Goal: Task Accomplishment & Management: Manage account settings

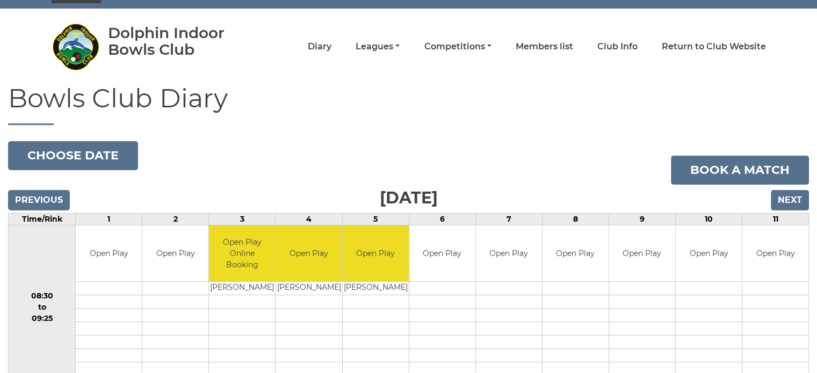
scroll to position [78, 0]
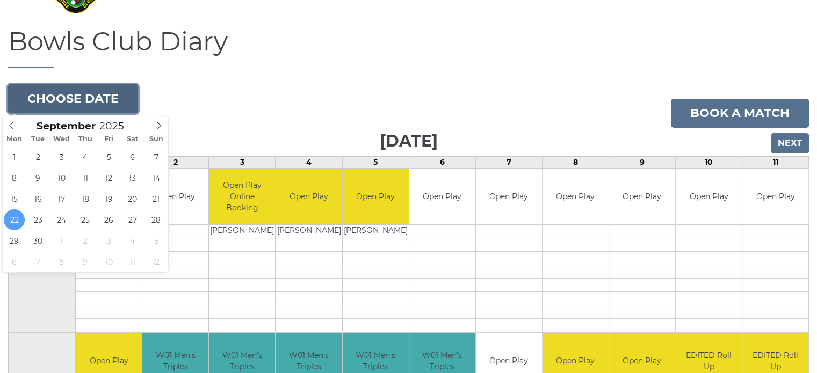
click at [95, 97] on button "Choose date" at bounding box center [73, 98] width 130 height 29
type input "2025-09-23"
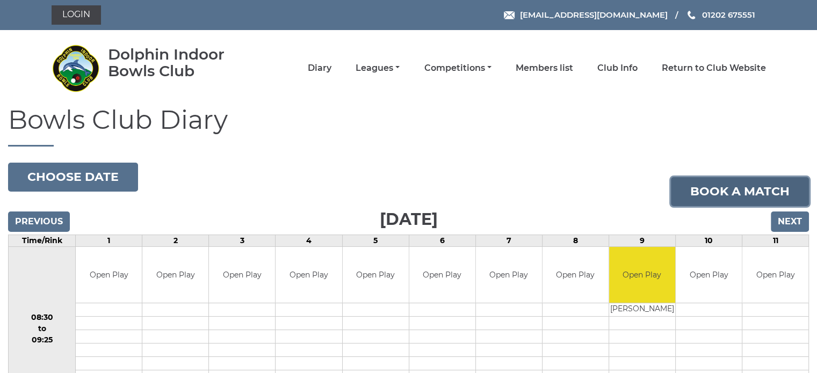
click at [714, 192] on link "Book a match" at bounding box center [740, 191] width 138 height 29
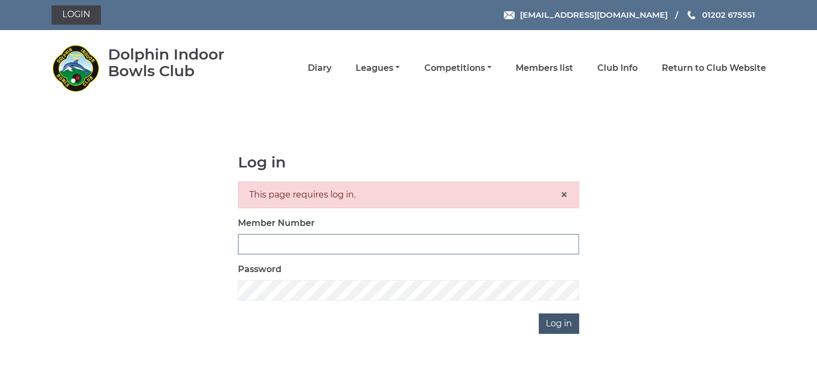
type input "2505"
click at [552, 321] on input "Log in" at bounding box center [559, 324] width 40 height 20
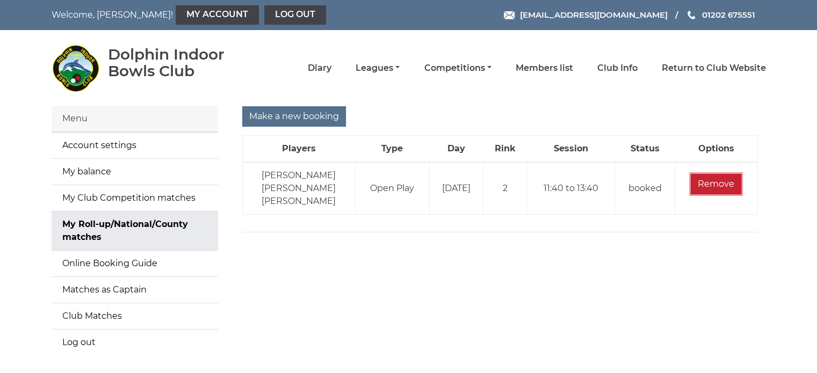
click at [722, 181] on input "Remove" at bounding box center [715, 184] width 50 height 20
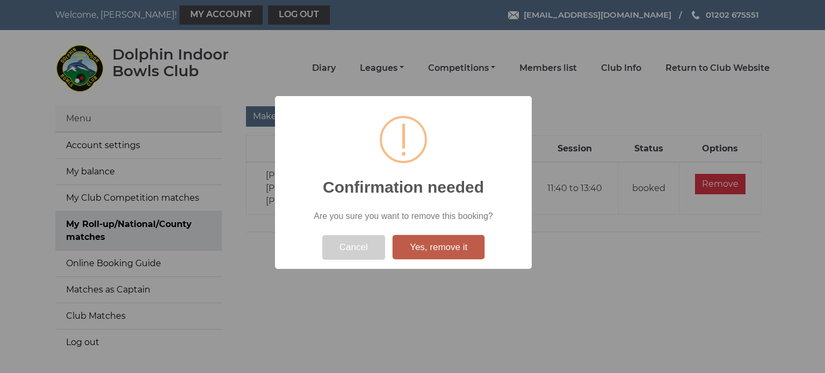
click at [430, 244] on button "Yes, remove it" at bounding box center [438, 247] width 92 height 25
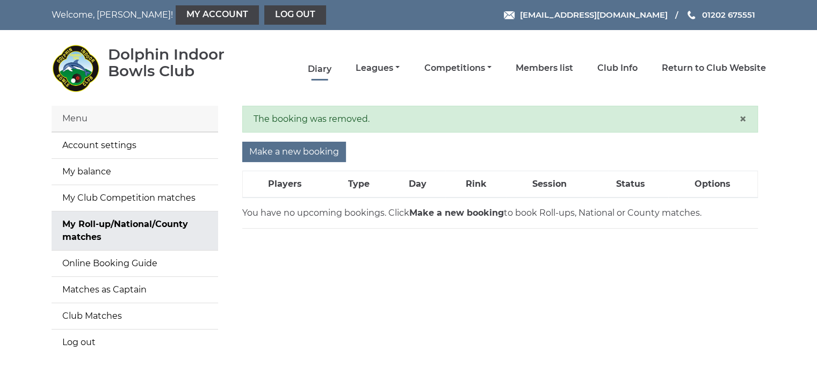
click at [321, 66] on link "Diary" at bounding box center [320, 69] width 24 height 12
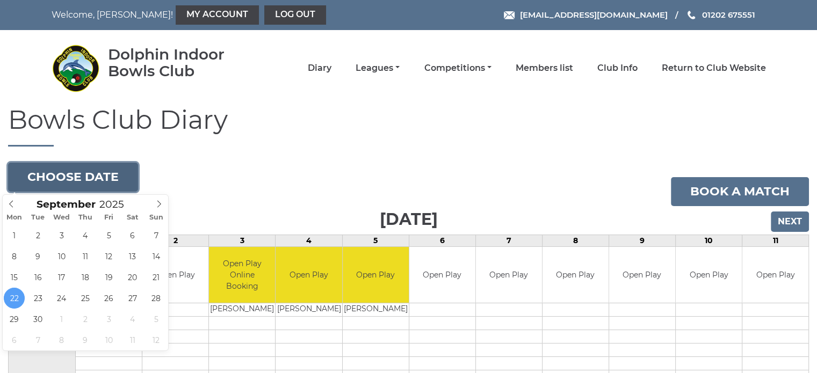
click at [117, 177] on button "Choose date" at bounding box center [73, 177] width 130 height 29
type input "2025-09-23"
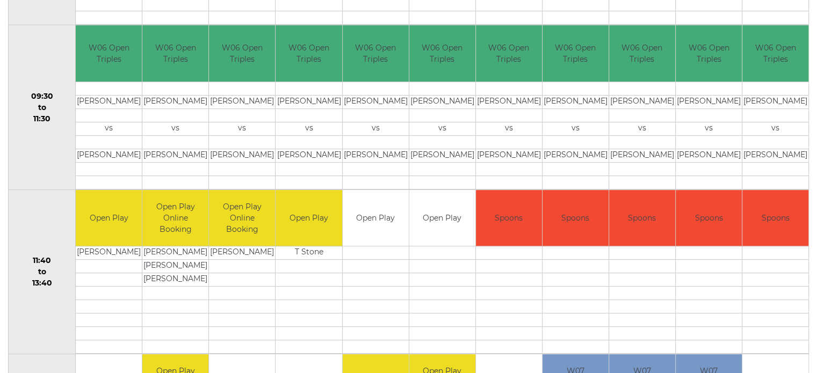
scroll to position [401, 0]
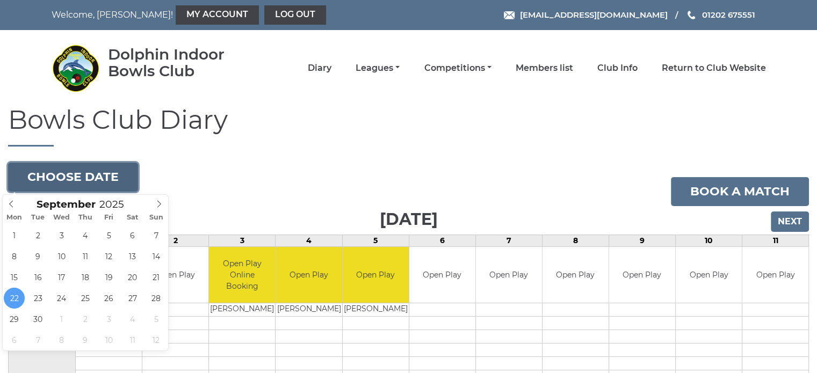
click at [73, 175] on button "Choose date" at bounding box center [73, 177] width 130 height 29
type input "[DATE]"
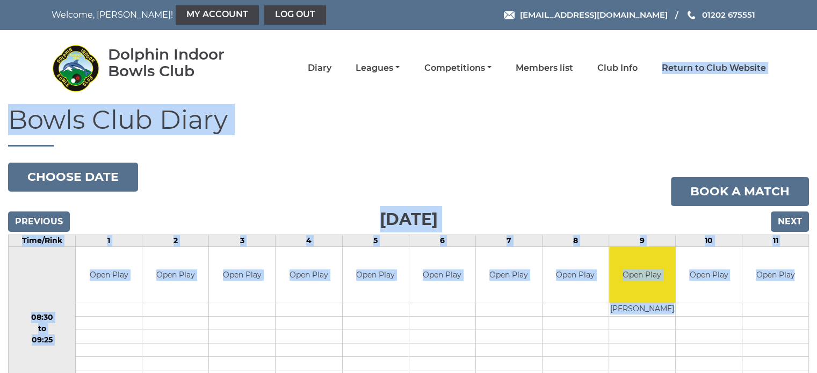
drag, startPoint x: 750, startPoint y: 59, endPoint x: 643, endPoint y: 66, distance: 106.5
click at [593, 109] on h1 "Bowls Club Diary" at bounding box center [408, 126] width 801 height 41
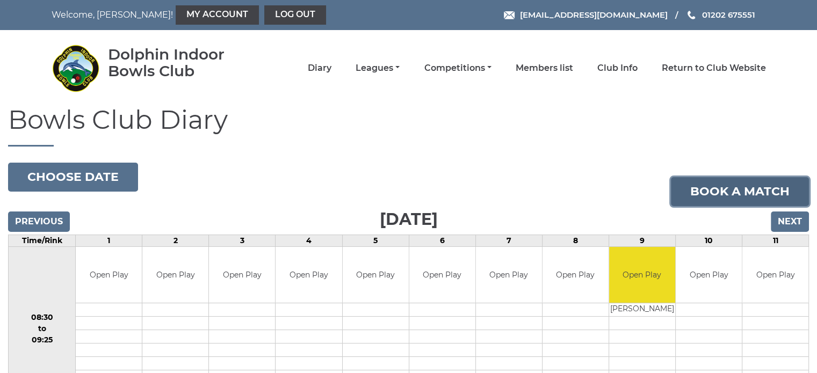
click at [765, 192] on link "Book a match" at bounding box center [740, 191] width 138 height 29
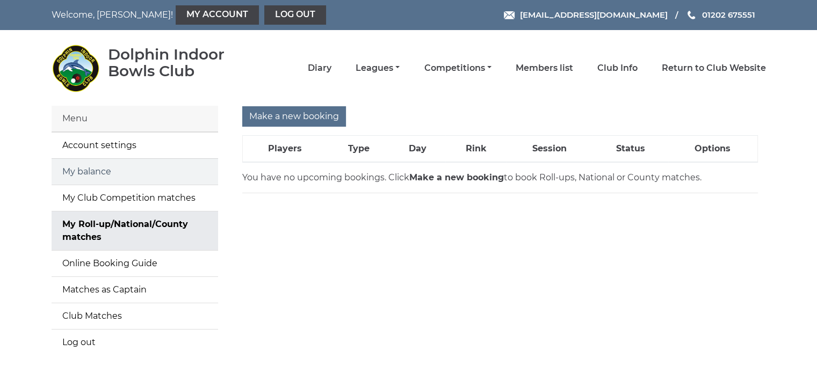
click at [77, 166] on link "My balance" at bounding box center [135, 172] width 166 height 26
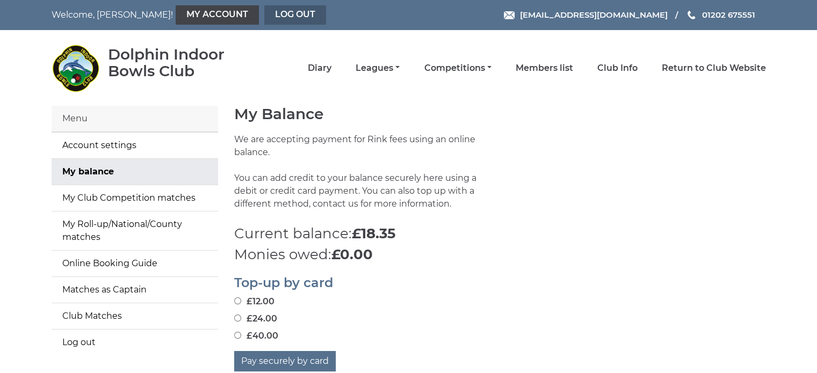
click at [264, 12] on link "Log out" at bounding box center [295, 14] width 62 height 19
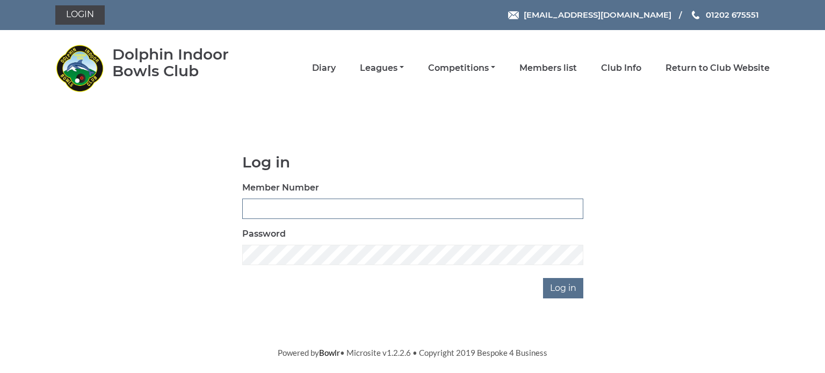
type input "2505"
click at [292, 151] on body "Login [EMAIL_ADDRESS][DOMAIN_NAME] 01202 675551" at bounding box center [412, 179] width 825 height 359
